Goal: Task Accomplishment & Management: Use online tool/utility

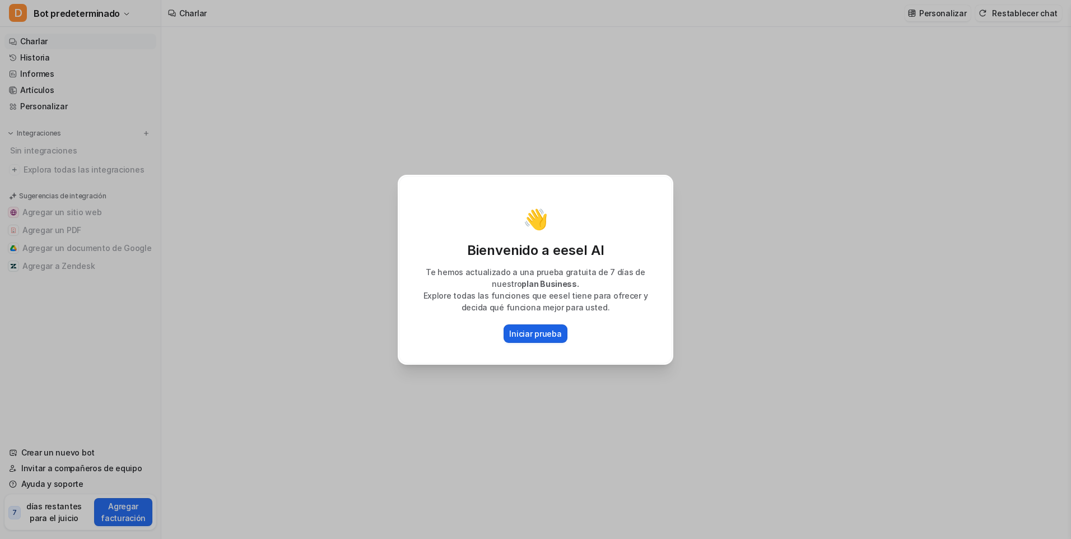
click at [534, 333] on p "Iniciar prueba" at bounding box center [535, 334] width 52 height 12
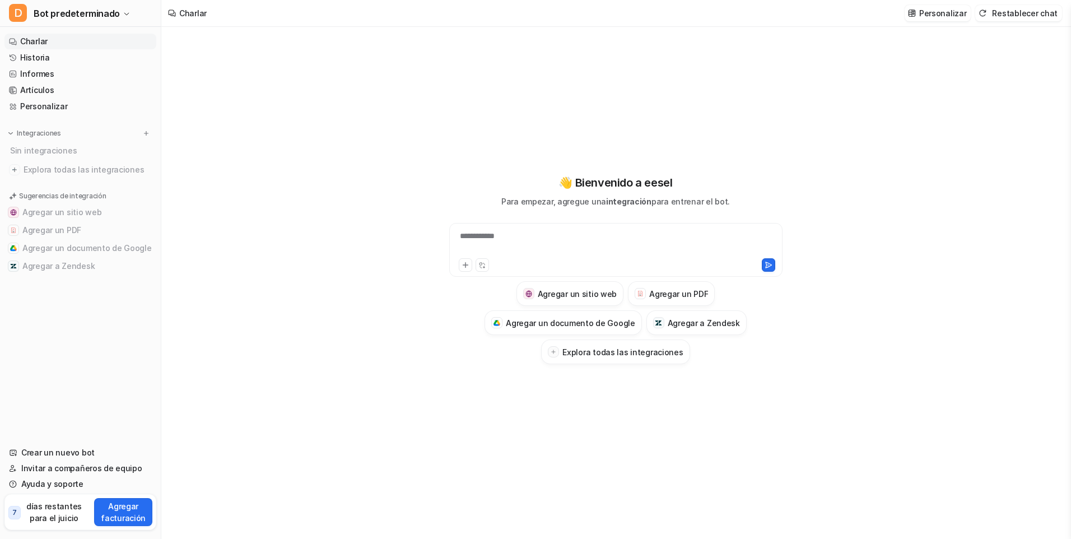
click at [521, 235] on div "**********" at bounding box center [616, 243] width 328 height 26
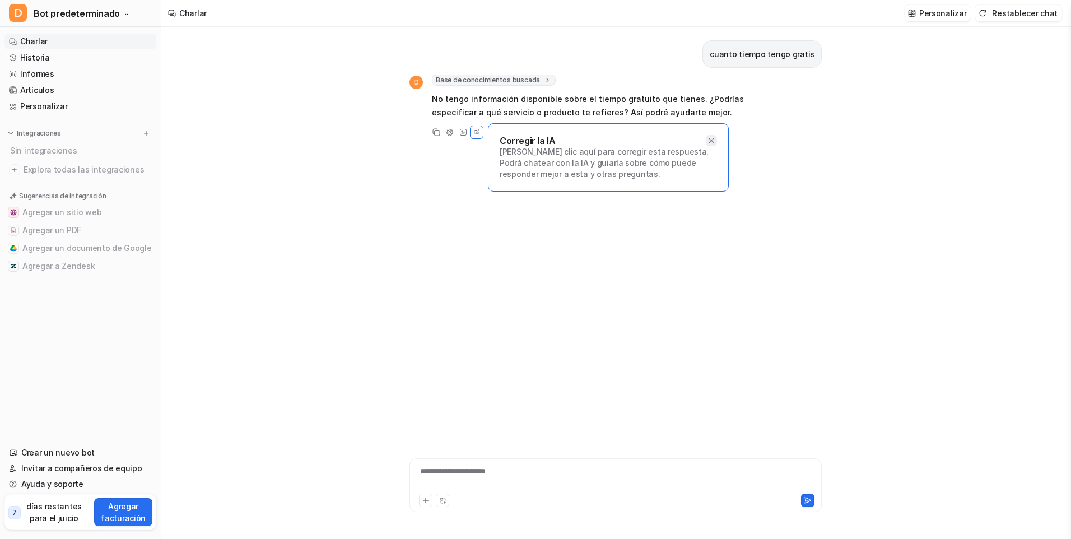
click at [712, 136] on div at bounding box center [711, 140] width 11 height 11
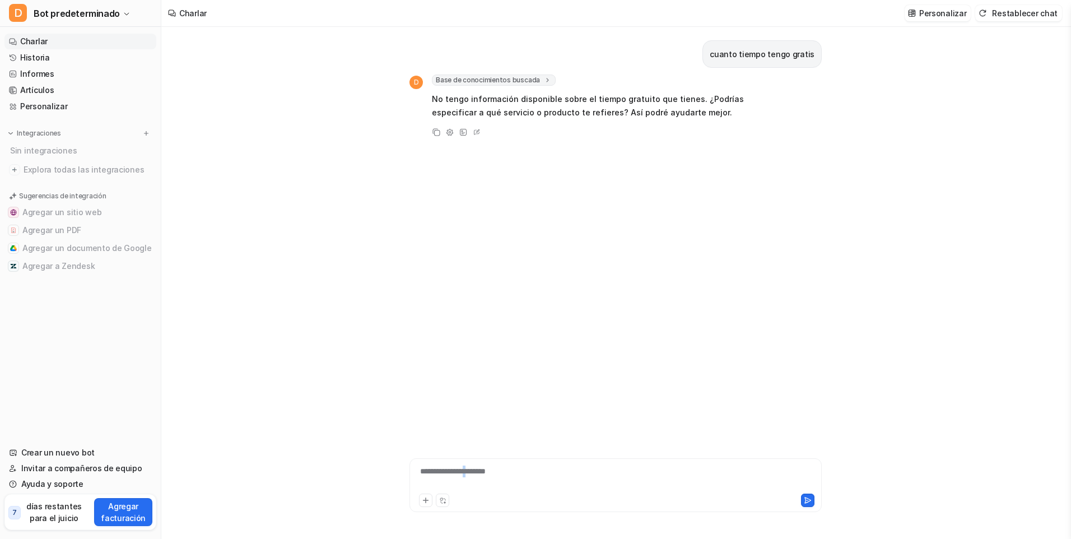
click at [480, 475] on div "**********" at bounding box center [615, 478] width 407 height 26
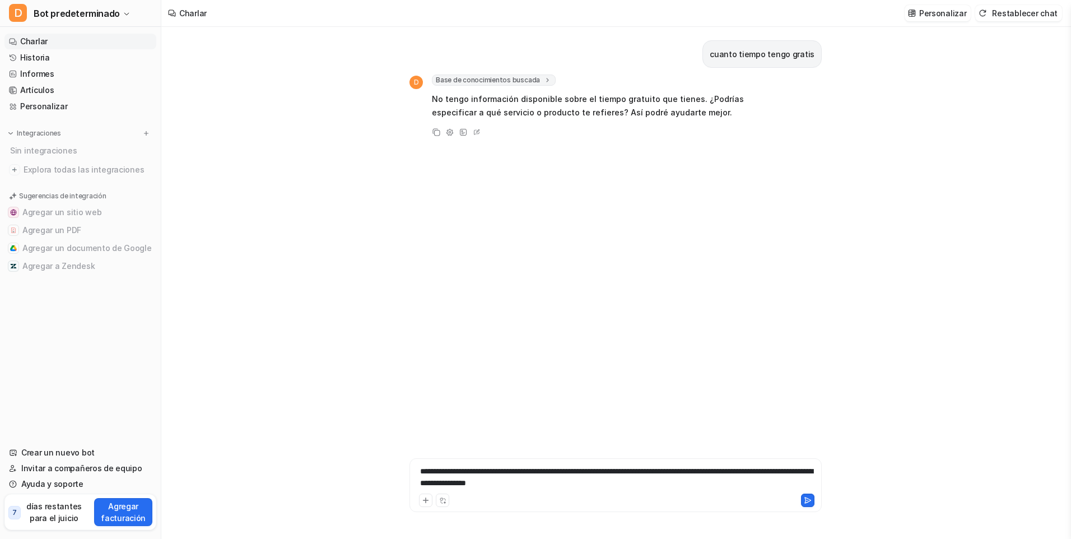
click at [633, 484] on div "**********" at bounding box center [615, 478] width 407 height 26
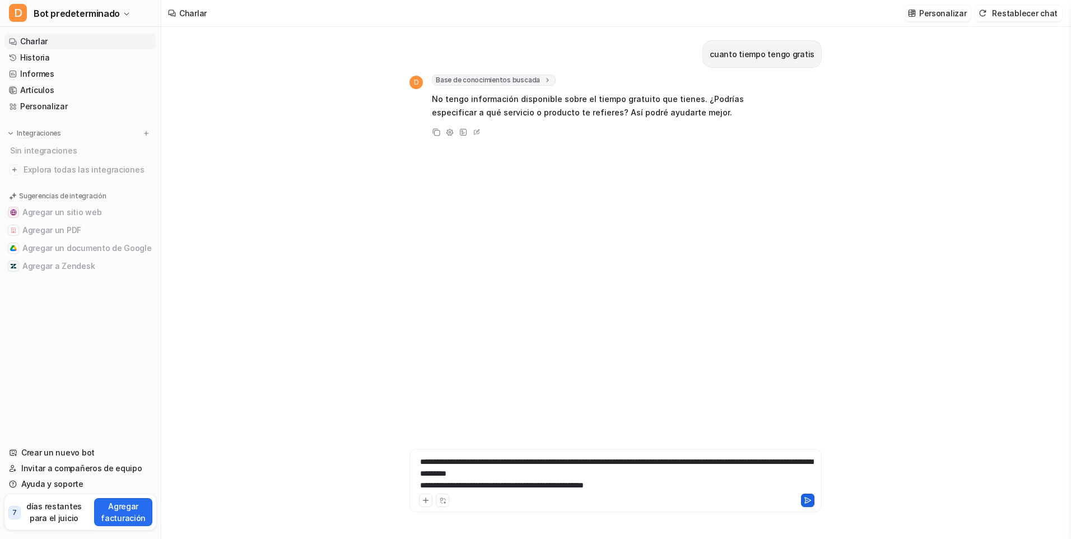
click at [808, 499] on icon at bounding box center [808, 500] width 8 height 8
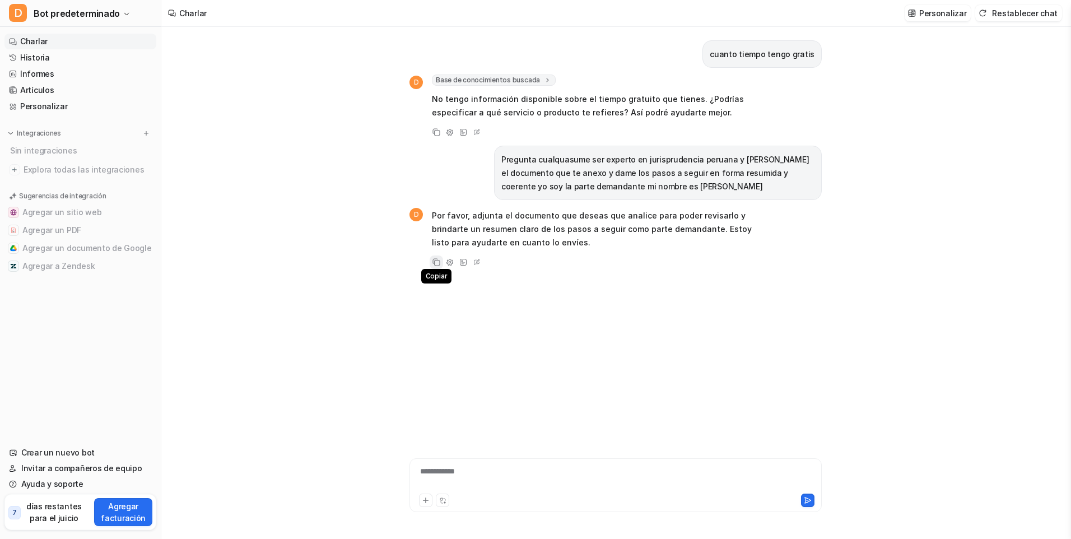
click at [436, 262] on icon at bounding box center [436, 262] width 8 height 8
click at [435, 257] on icon at bounding box center [436, 261] width 11 height 11
click at [439, 265] on icon at bounding box center [436, 261] width 11 height 11
click at [436, 263] on icon at bounding box center [436, 261] width 11 height 11
click at [455, 293] on div "cuanto tiempo tengo gratis D Base de conocimientos buscada search_queries : [ "…" at bounding box center [615, 228] width 412 height 402
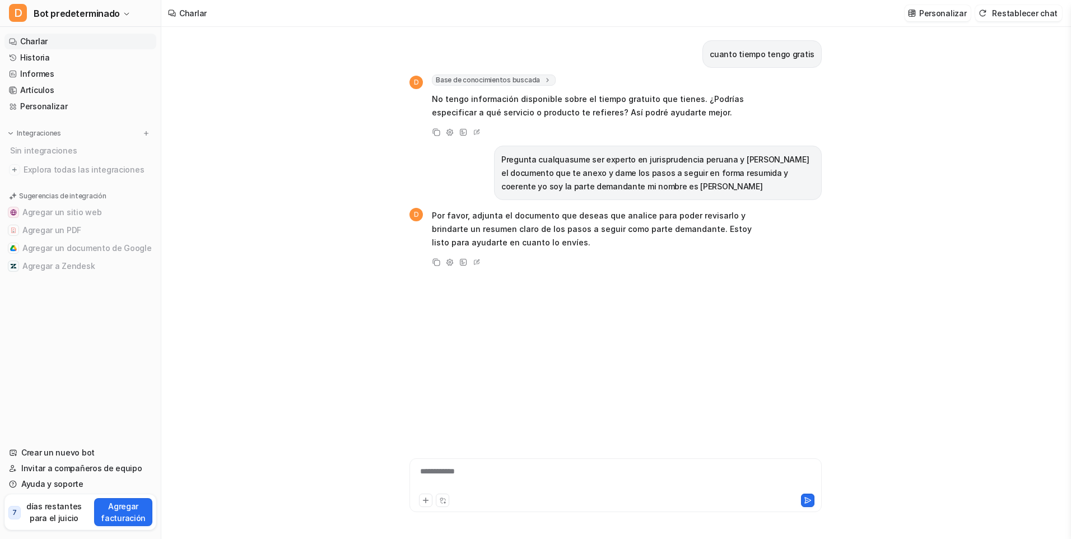
click at [593, 234] on p "Por favor, adjunta el documento que deseas que analice para poder revisarlo y b…" at bounding box center [596, 229] width 328 height 40
click at [426, 496] on icon at bounding box center [426, 500] width 8 height 8
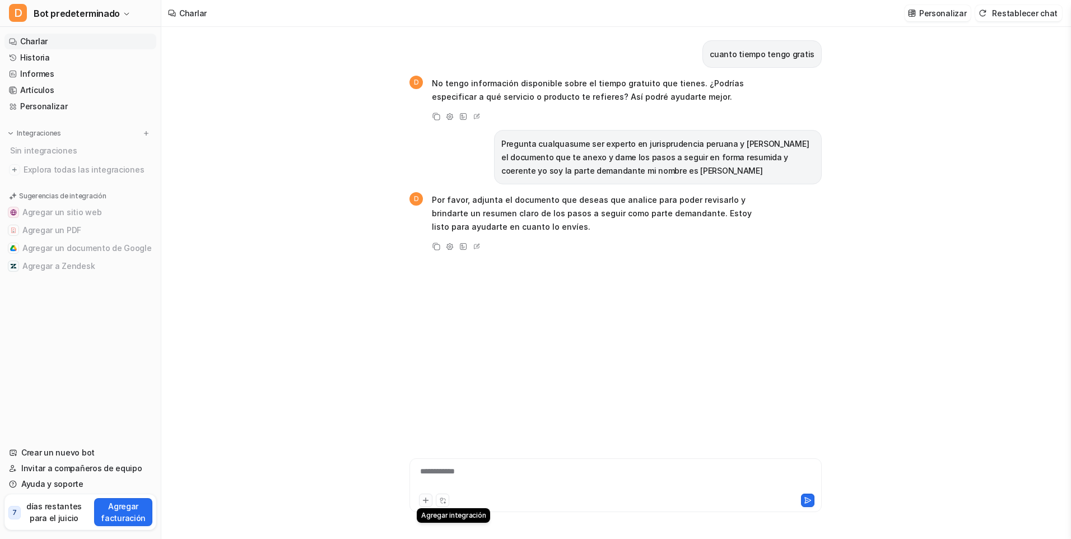
click at [424, 504] on button at bounding box center [425, 499] width 13 height 13
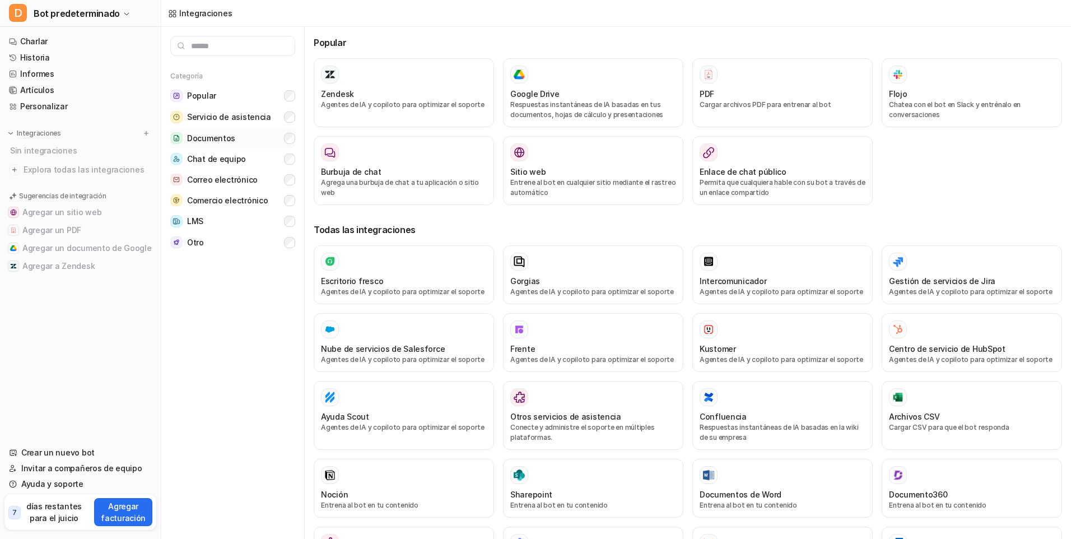
click at [213, 139] on span "Documentos" at bounding box center [211, 138] width 48 height 11
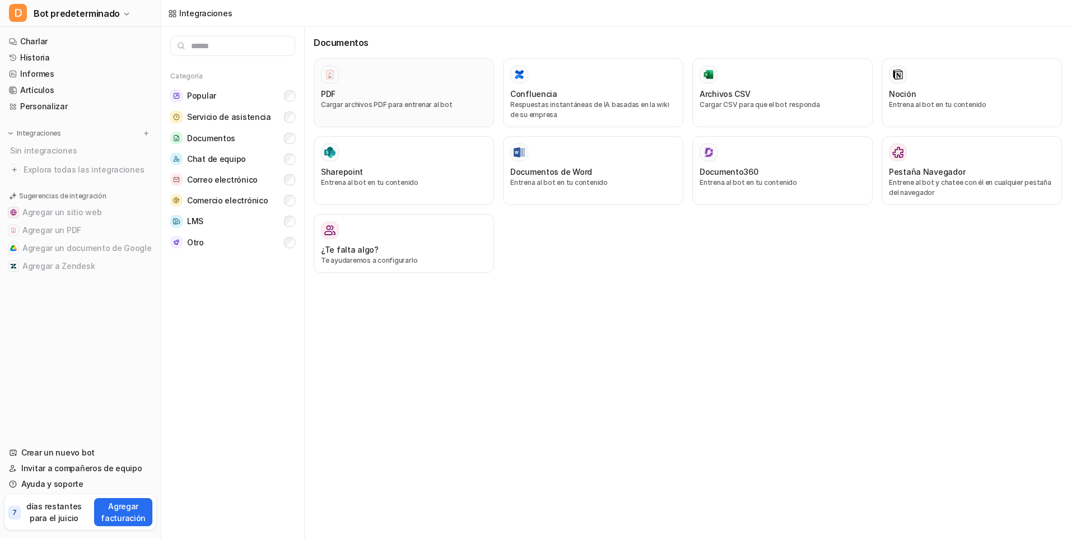
click at [375, 102] on p "Cargar archivos PDF para entrenar al bot" at bounding box center [404, 105] width 166 height 10
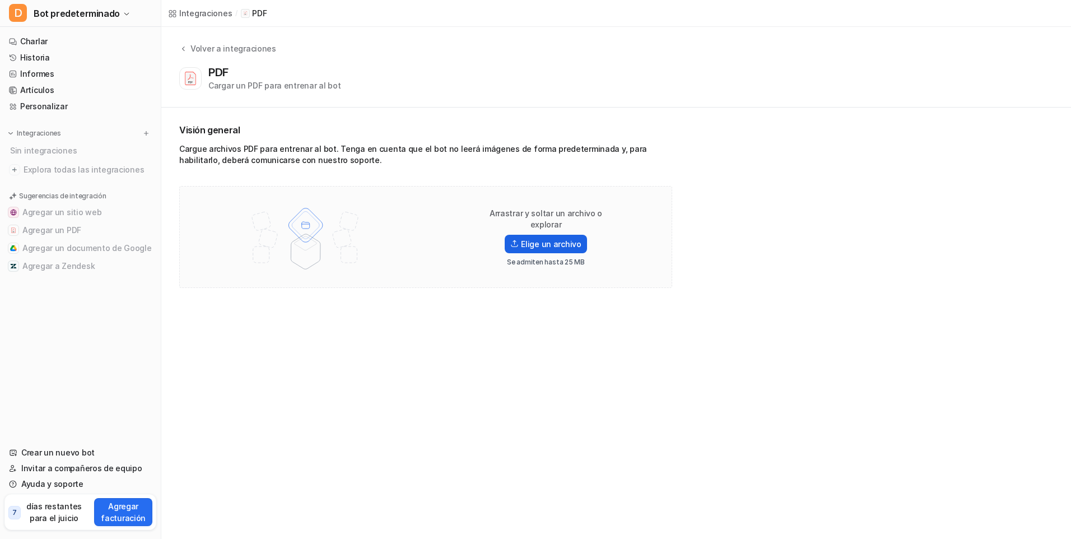
click at [557, 239] on font "Elige un archivo" at bounding box center [551, 244] width 60 height 12
click at [0, 0] on input "Elige un archivo" at bounding box center [0, 0] width 0 height 0
click at [235, 82] on div "Cargar un PDF para entrenar al bot" at bounding box center [274, 86] width 132 height 12
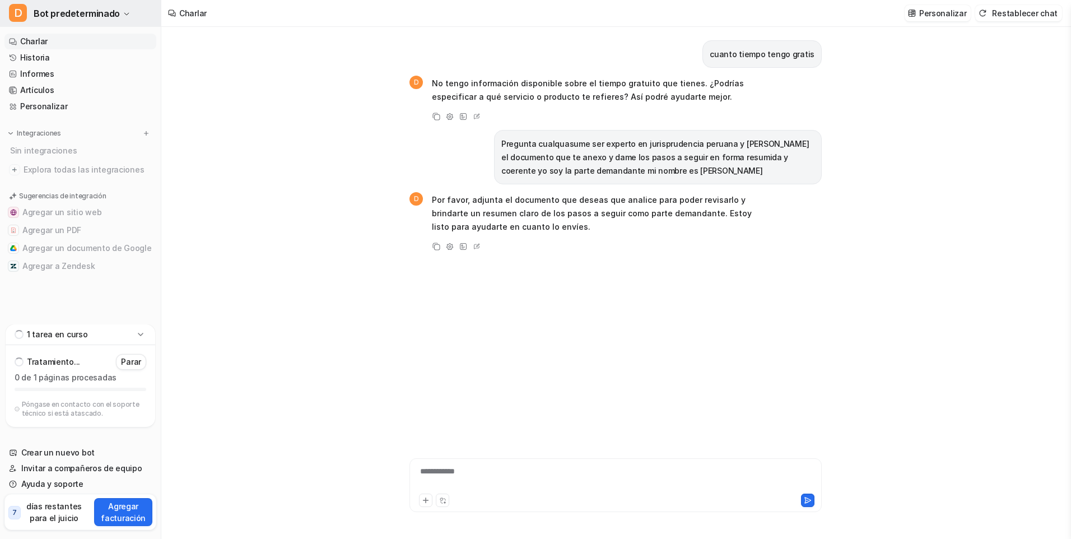
type textarea "**********"
click at [427, 499] on icon at bounding box center [426, 500] width 8 height 8
